Goal: Find specific page/section

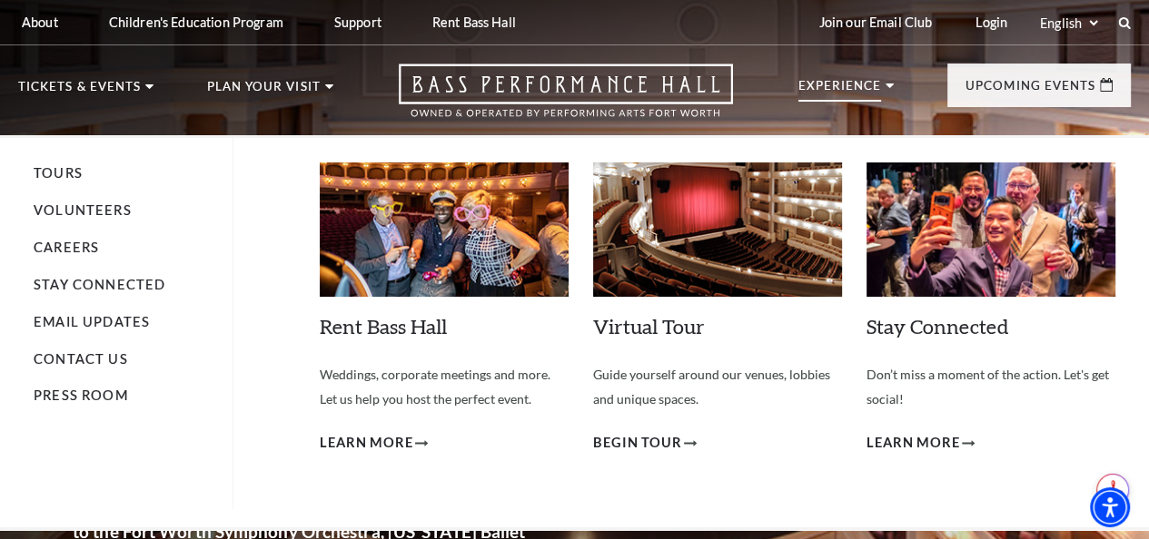
click at [894, 88] on use at bounding box center [890, 86] width 8 height 5
click at [846, 85] on p "Experience" at bounding box center [840, 91] width 84 height 22
click at [88, 209] on link "Volunteers" at bounding box center [83, 210] width 98 height 15
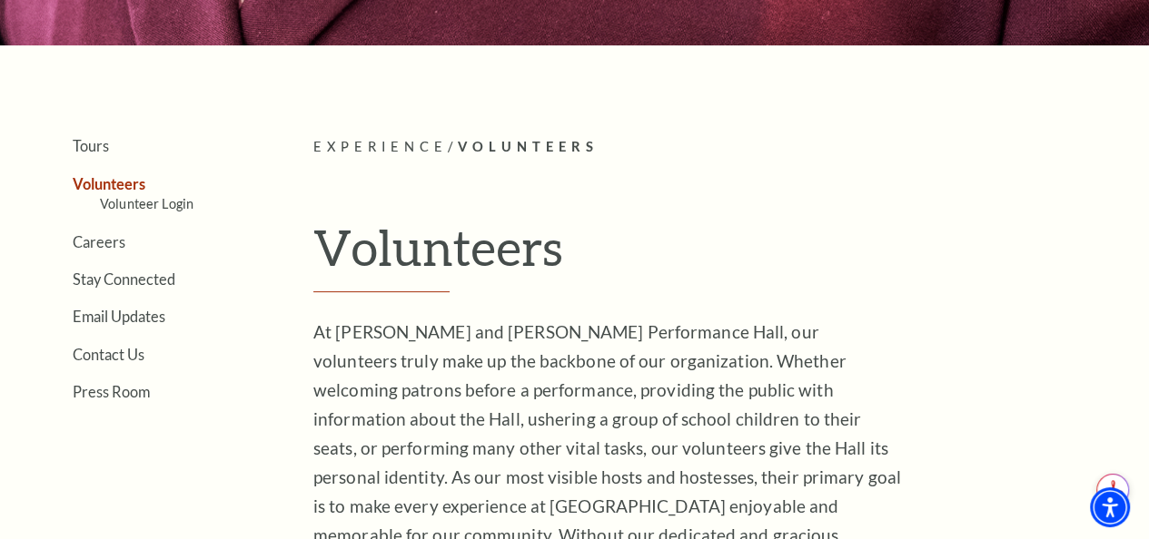
scroll to position [363, 0]
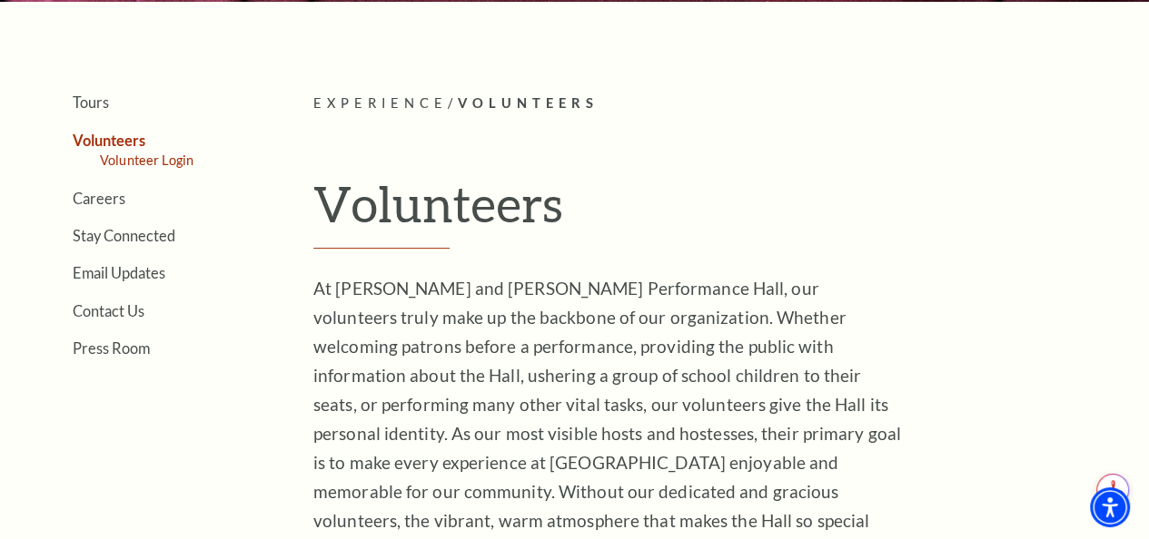
click at [141, 162] on link "Volunteer Login" at bounding box center [147, 160] width 94 height 15
